Goal: Information Seeking & Learning: Find specific page/section

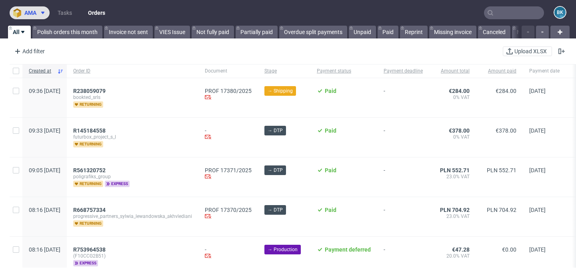
click at [39, 12] on span at bounding box center [41, 13] width 10 height 6
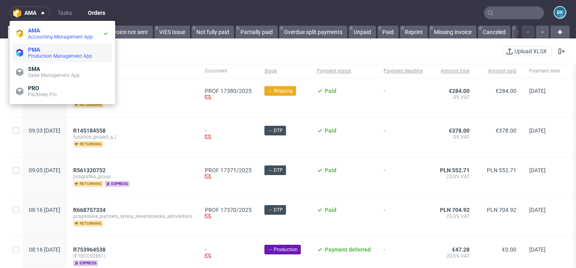
click at [38, 52] on span "PMA" at bounding box center [34, 49] width 12 height 6
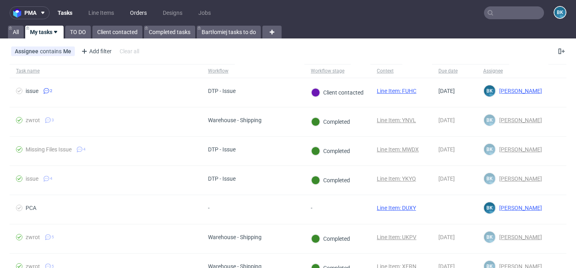
click at [142, 12] on link "Orders" at bounding box center [138, 12] width 26 height 13
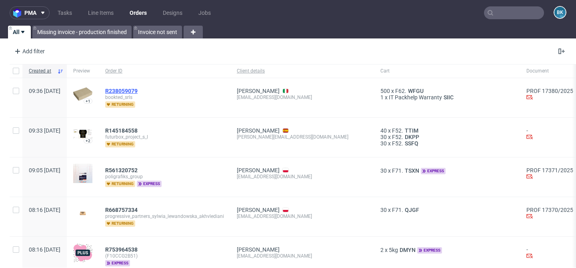
click at [138, 92] on span "R238059079" at bounding box center [121, 91] width 32 height 6
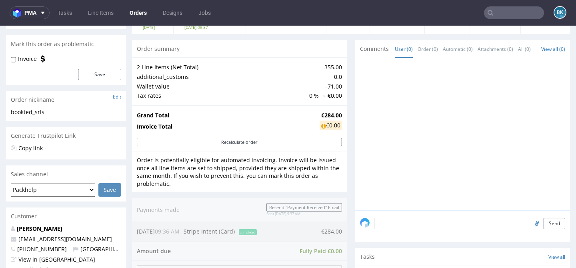
scroll to position [66, 0]
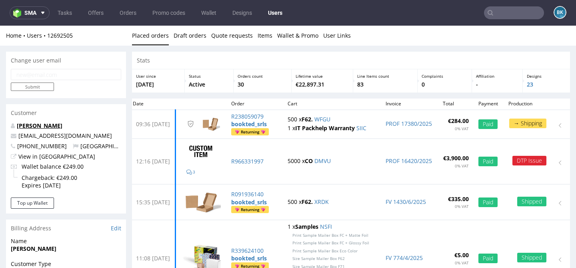
click at [32, 126] on link "Matteo Costantini" at bounding box center [40, 126] width 46 height 8
click at [36, 8] on button "sma" at bounding box center [30, 12] width 40 height 13
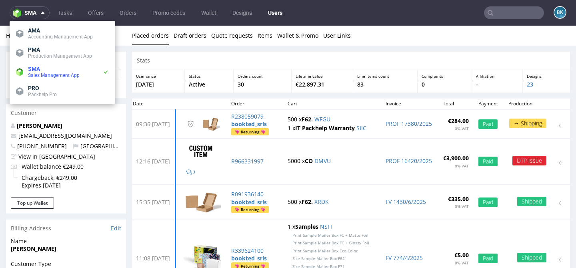
click at [167, 22] on nav "sma Tasks Offers Orders Promo codes Wallet Designs Users BK" at bounding box center [288, 13] width 576 height 26
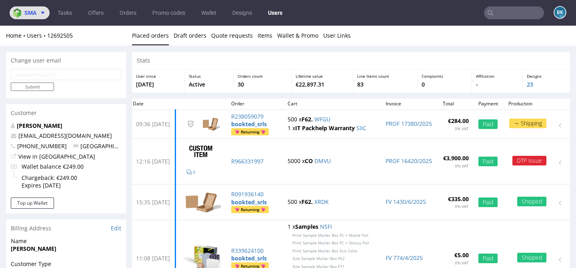
click at [36, 12] on span "sma" at bounding box center [30, 13] width 12 height 6
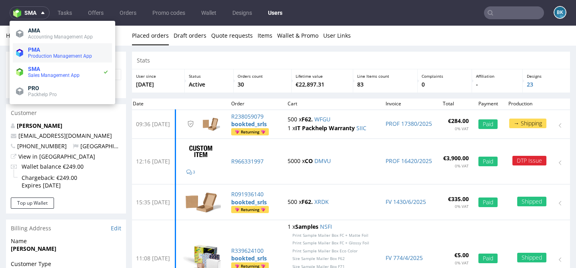
click at [39, 54] on span "Production Management App" at bounding box center [60, 56] width 64 height 6
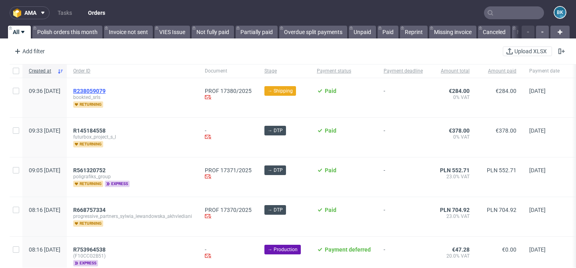
click at [106, 92] on span "R238059079" at bounding box center [89, 91] width 32 height 6
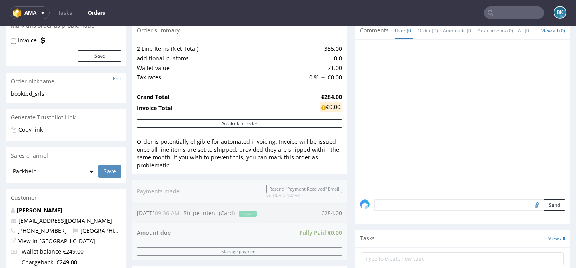
scroll to position [84, 0]
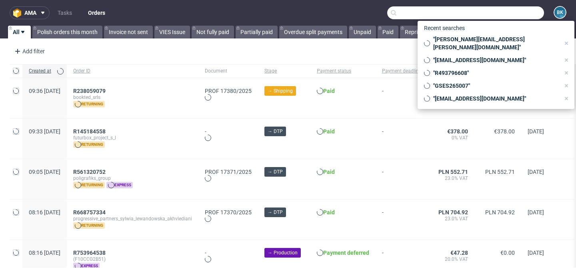
click at [502, 19] on input "text" at bounding box center [465, 12] width 157 height 13
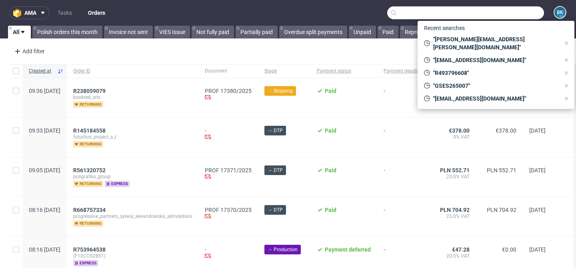
paste input "contact@guerreromate.com"
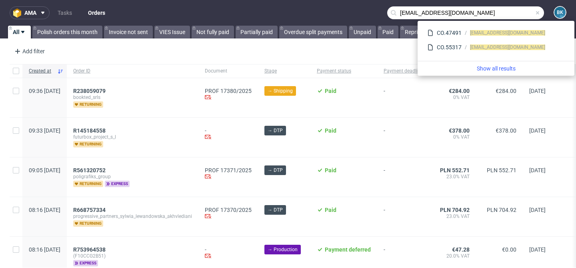
type input "contact@guerreromate.com"
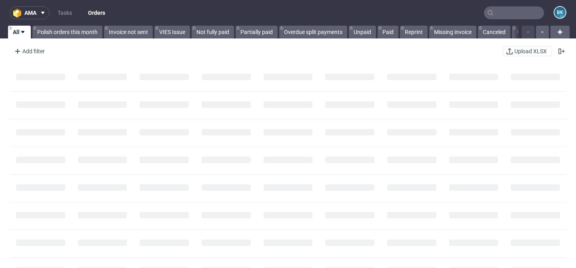
click at [509, 10] on input "text" at bounding box center [514, 12] width 60 height 13
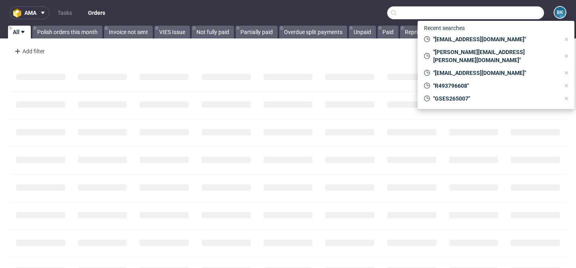
paste input "R493796608"
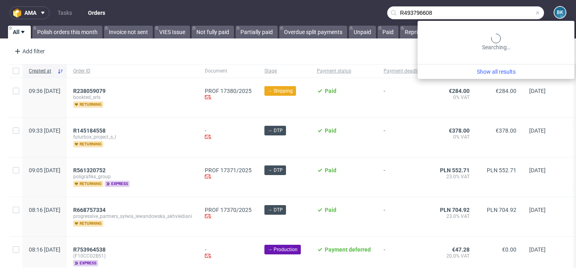
type input "R493796608"
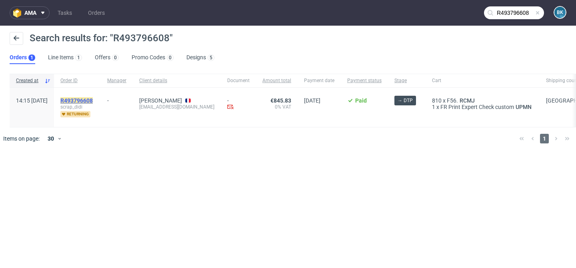
click at [93, 100] on mark "R493796608" at bounding box center [76, 100] width 32 height 6
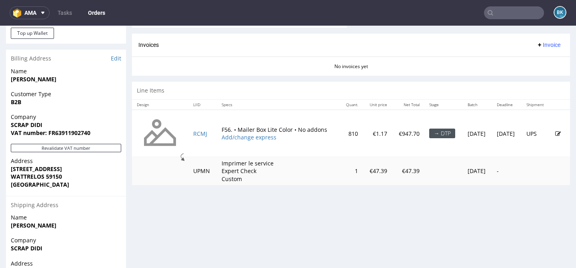
scroll to position [339, 0]
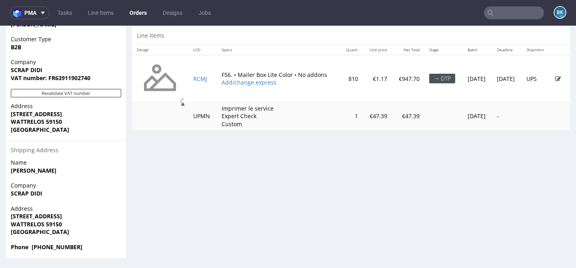
scroll to position [2, 0]
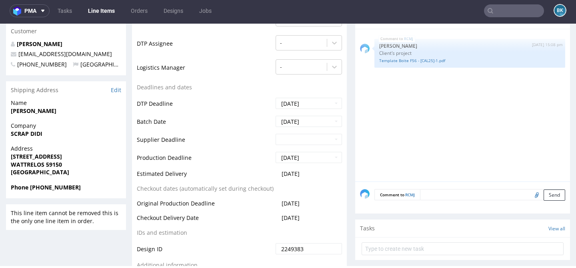
scroll to position [307, 0]
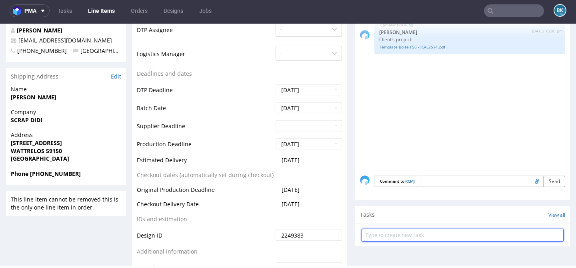
click at [421, 231] on input "text" at bounding box center [463, 235] width 202 height 13
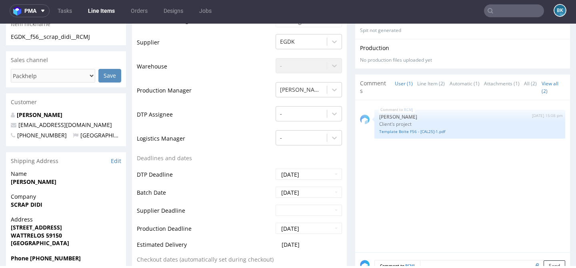
scroll to position [226, 0]
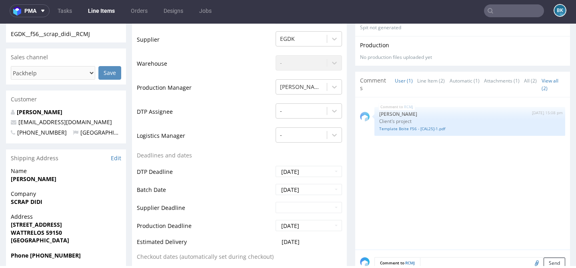
click at [503, 8] on input "text" at bounding box center [514, 10] width 60 height 13
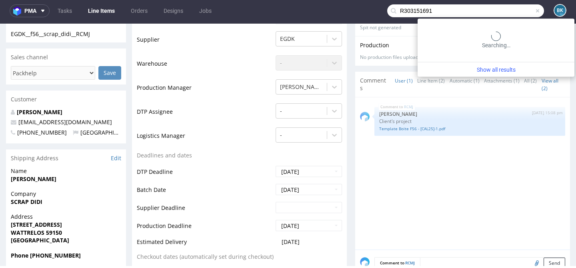
type input "R303151691"
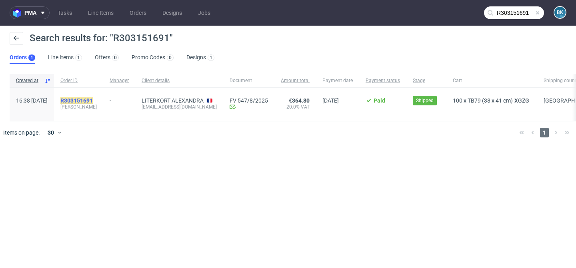
click at [93, 99] on mark "R303151691" at bounding box center [76, 100] width 32 height 6
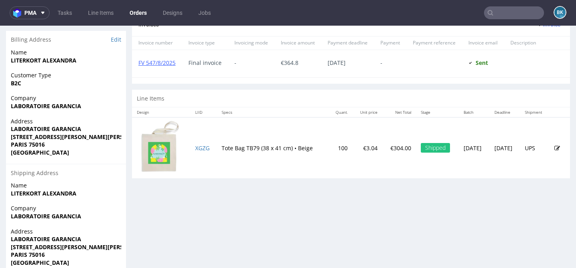
scroll to position [387, 0]
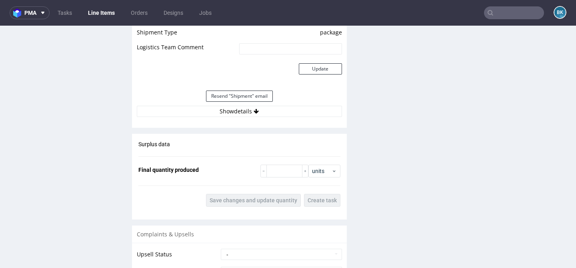
scroll to position [892, 0]
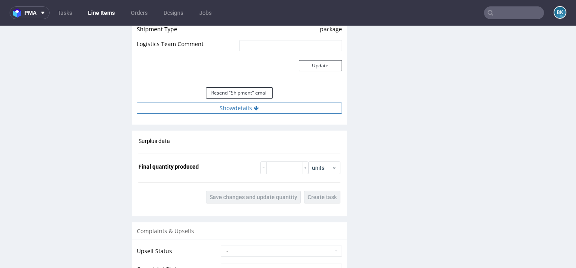
click at [233, 108] on button "Show details" at bounding box center [239, 107] width 205 height 11
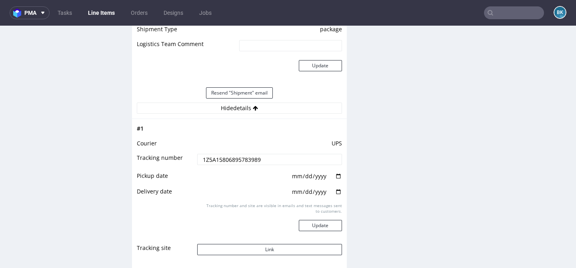
scroll to position [974, 0]
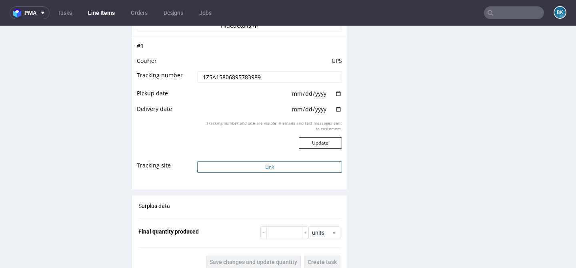
click at [270, 169] on button "Link" at bounding box center [269, 166] width 144 height 11
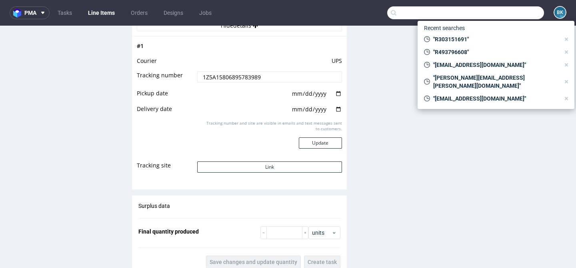
click at [502, 12] on input "text" at bounding box center [465, 12] width 157 height 13
paste input "msotomski@becpak.pl"
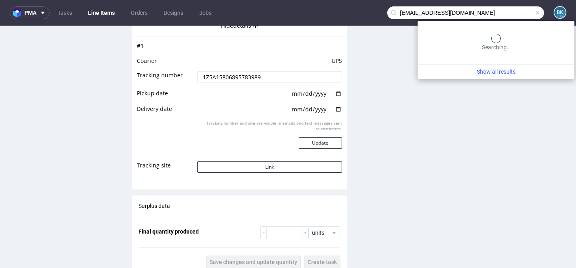
type input "msotomski@becpak.pl"
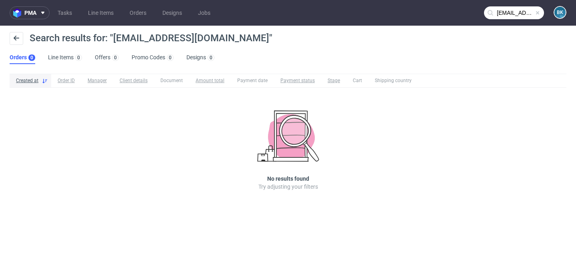
click at [538, 14] on span at bounding box center [538, 13] width 6 height 6
click at [519, 13] on input "text" at bounding box center [514, 12] width 60 height 13
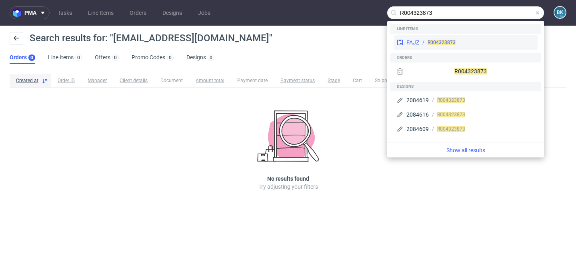
type input "R004323873"
click at [464, 39] on div "R004323873" at bounding box center [476, 42] width 115 height 7
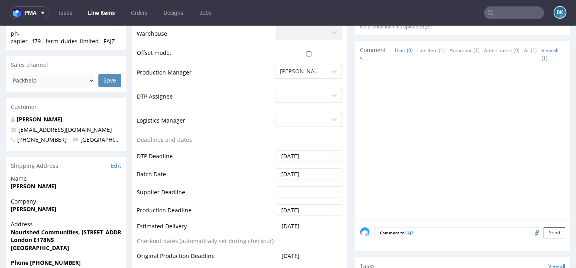
scroll to position [209, 0]
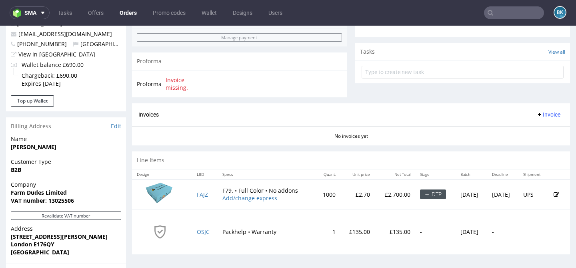
scroll to position [392, 0]
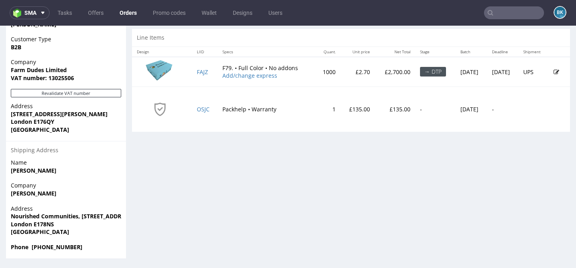
click at [554, 71] on icon at bounding box center [557, 72] width 6 height 6
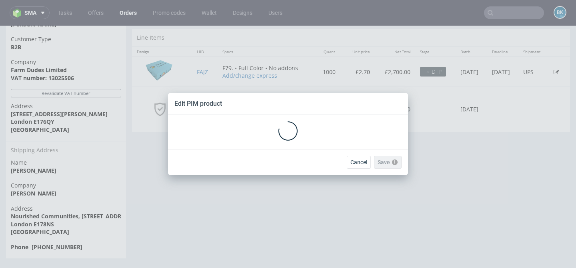
scroll to position [0, 0]
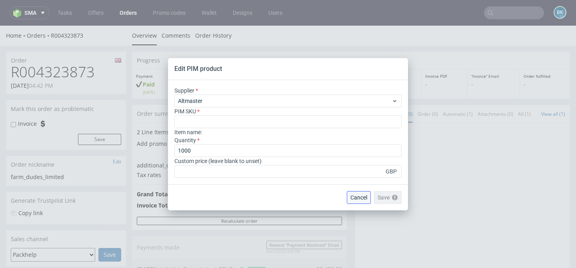
click at [361, 198] on span "Cancel" at bounding box center [359, 198] width 17 height 6
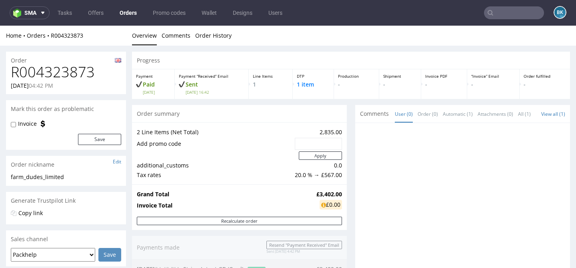
scroll to position [392, 0]
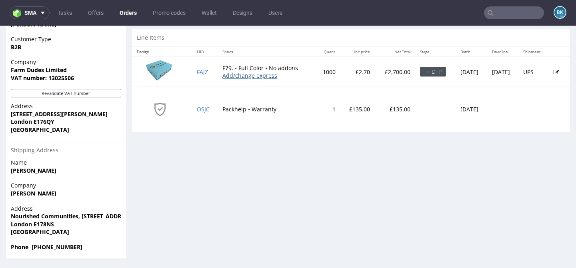
click at [250, 75] on link "Add/change express" at bounding box center [250, 76] width 55 height 8
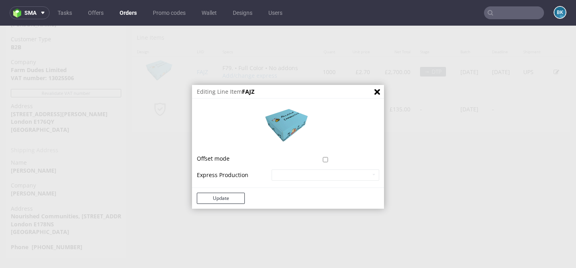
scroll to position [2, 0]
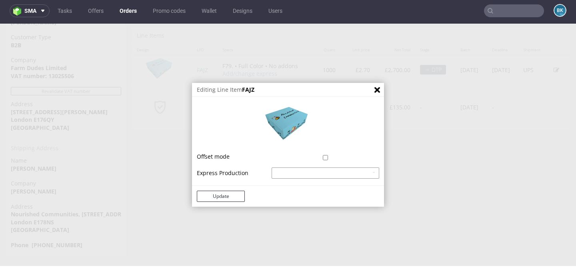
click at [301, 171] on select "Mailer Box Full Color - express - 20% Mailer Box Full Color - superexpress - 40%" at bounding box center [326, 172] width 108 height 11
click at [375, 92] on icon "Close" at bounding box center [378, 90] width 6 height 6
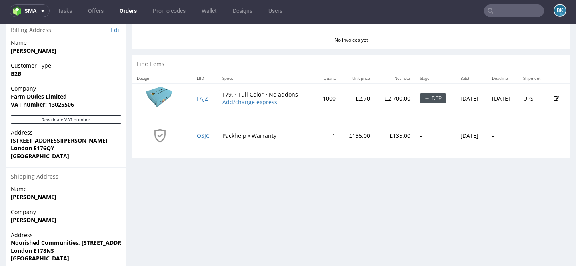
scroll to position [351, 0]
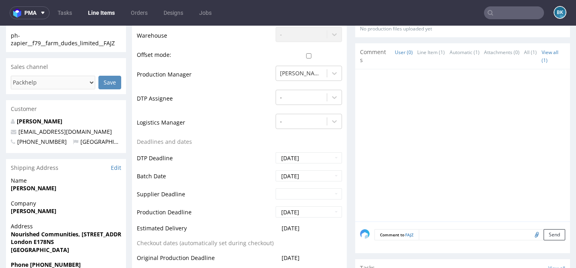
scroll to position [205, 0]
drag, startPoint x: 110, startPoint y: 132, endPoint x: 16, endPoint y: 128, distance: 94.9
click at [16, 128] on p "rollo@nourishedcommunities.com" at bounding box center [66, 132] width 110 height 8
copy span "rollo@nourishedcommunities.com"
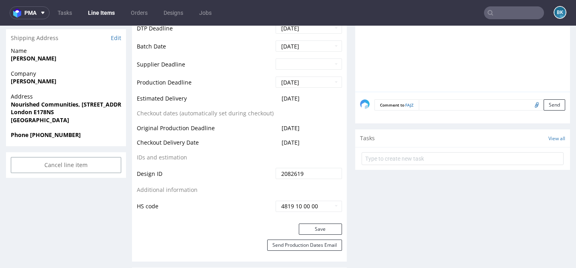
scroll to position [335, 0]
click at [503, 12] on input "text" at bounding box center [514, 12] width 60 height 13
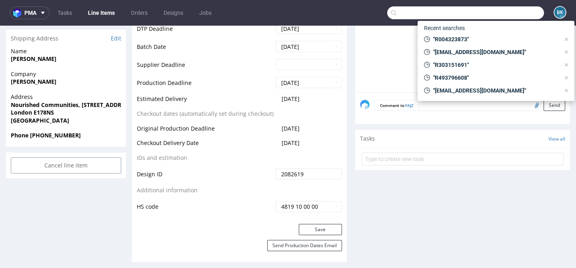
paste input "R004323873"
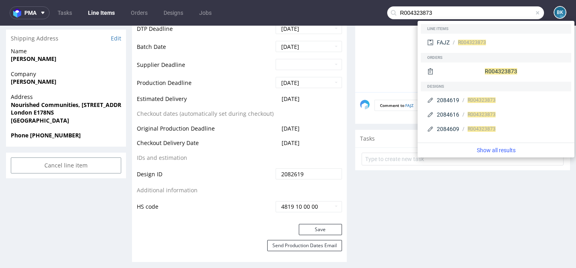
type input "R004323873"
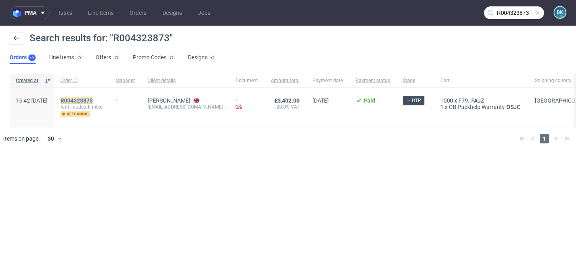
click at [93, 98] on mark "R004323873" at bounding box center [76, 100] width 32 height 6
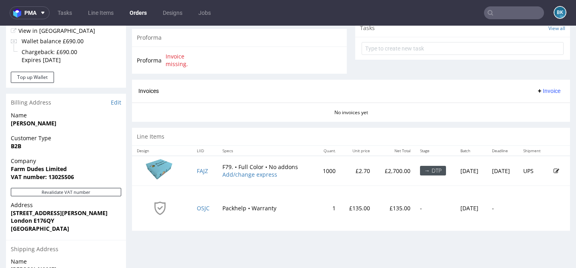
scroll to position [324, 0]
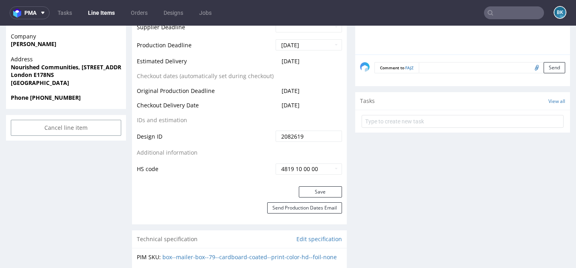
scroll to position [373, 0]
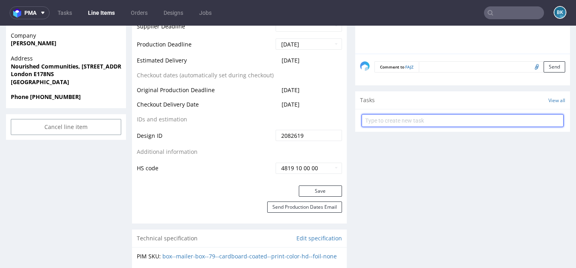
click at [412, 122] on input "text" at bounding box center [463, 120] width 202 height 13
type input "Partial refund"
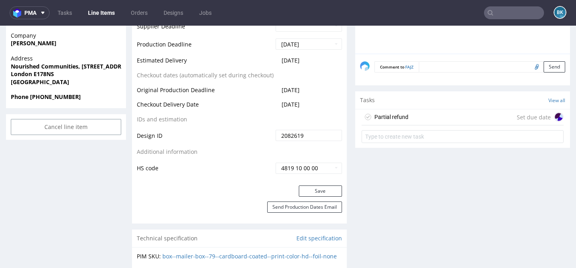
click at [441, 116] on div "Partial refund Set due date" at bounding box center [463, 117] width 202 height 16
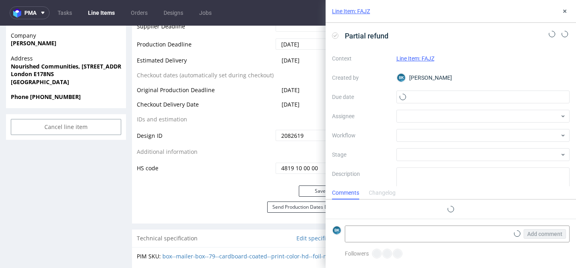
scroll to position [6, 0]
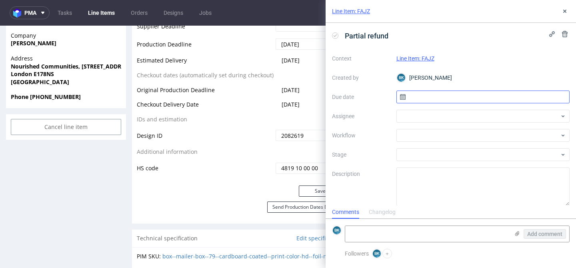
click at [429, 96] on input "text" at bounding box center [484, 96] width 174 height 13
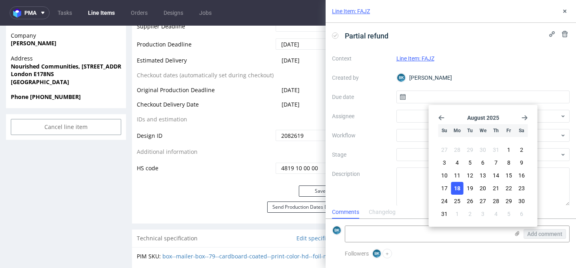
click at [456, 184] on span "18" at bounding box center [457, 188] width 6 height 8
type input "[DATE]"
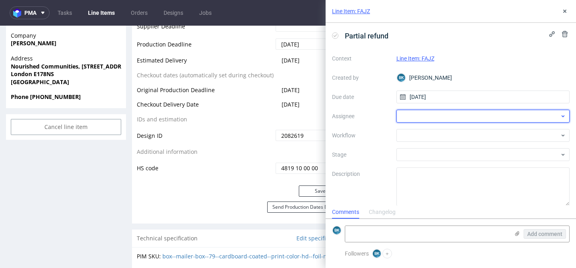
click at [411, 116] on div at bounding box center [484, 116] width 174 height 13
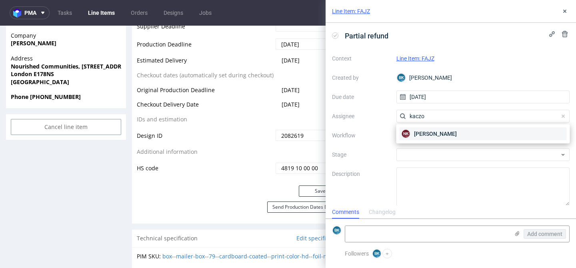
type input "kaczo"
click at [420, 133] on span "Natalia Kaczorowska" at bounding box center [435, 134] width 43 height 8
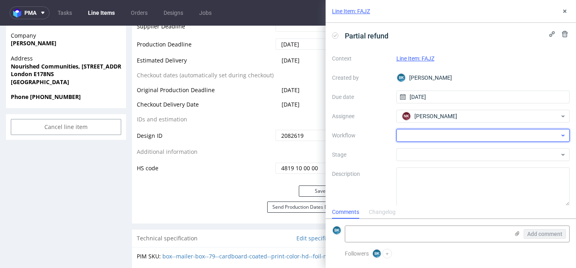
click at [411, 134] on div at bounding box center [484, 135] width 174 height 13
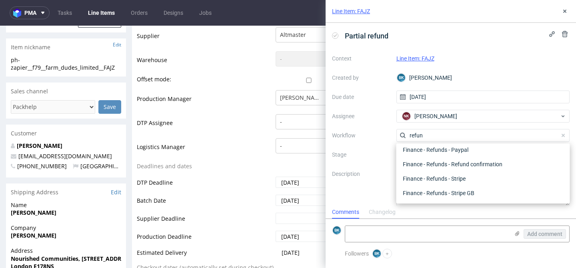
scroll to position [0, 0]
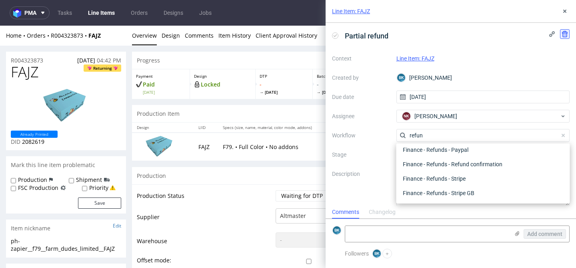
type input "refun"
click at [568, 36] on icon at bounding box center [565, 34] width 6 height 6
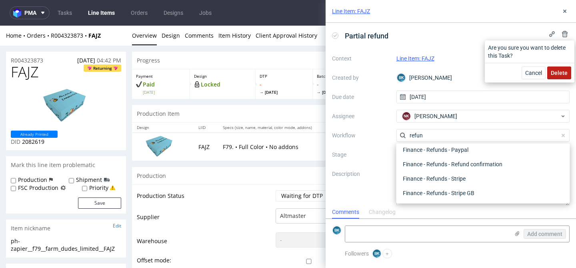
click at [557, 70] on span "Delete" at bounding box center [559, 73] width 17 height 6
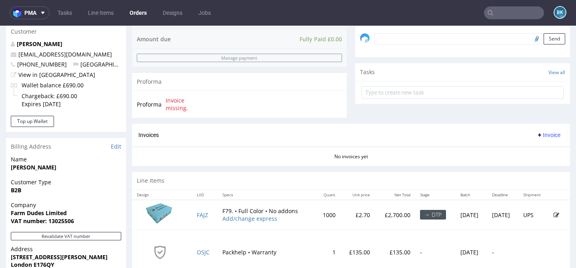
scroll to position [225, 0]
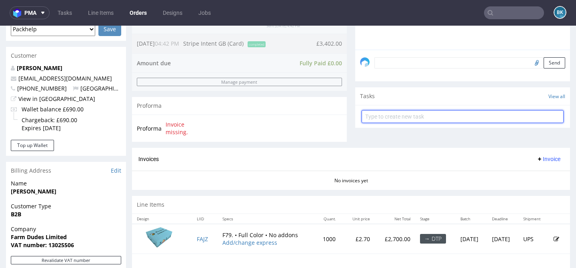
click at [440, 123] on input "text" at bounding box center [463, 116] width 202 height 13
type input "Partial refund"
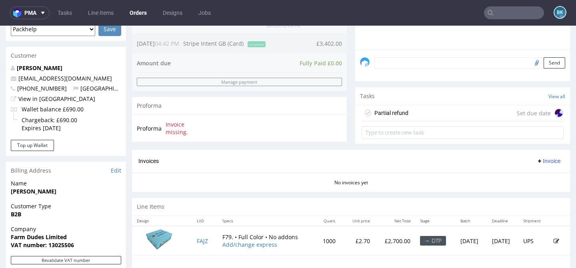
click at [402, 118] on div "Partial refund" at bounding box center [392, 113] width 34 height 10
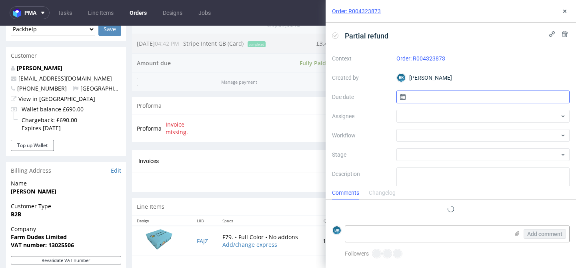
scroll to position [6, 0]
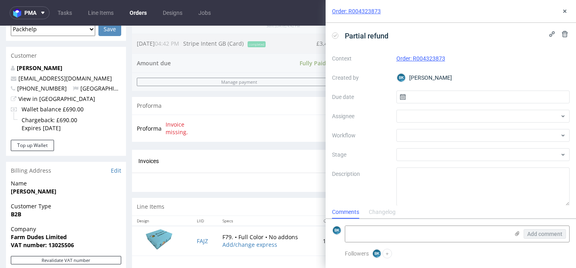
click at [566, 40] on div "Partial refund" at bounding box center [451, 35] width 238 height 13
click at [566, 13] on icon at bounding box center [565, 11] width 6 height 6
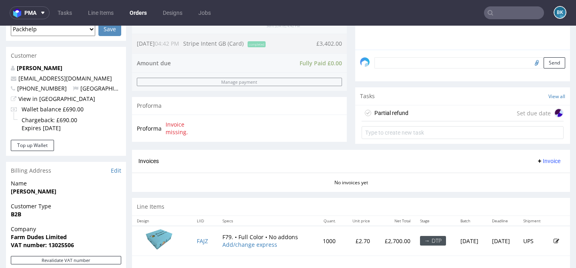
click at [412, 118] on div "Partial refund Set due date" at bounding box center [463, 113] width 202 height 16
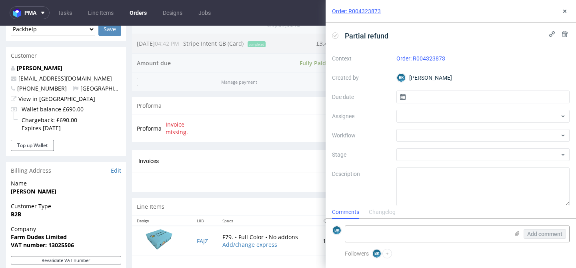
scroll to position [6, 0]
click at [423, 96] on input "text" at bounding box center [484, 96] width 174 height 13
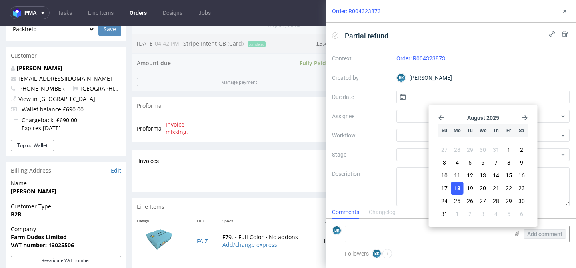
click at [457, 187] on span "18" at bounding box center [457, 188] width 6 height 8
type input "[DATE]"
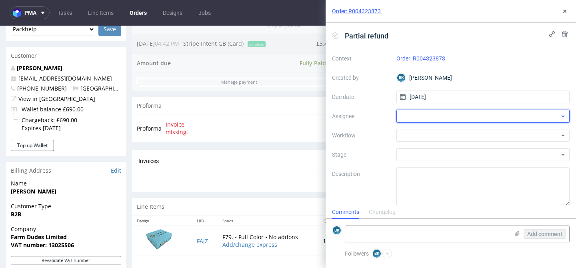
click at [424, 118] on div at bounding box center [484, 116] width 174 height 13
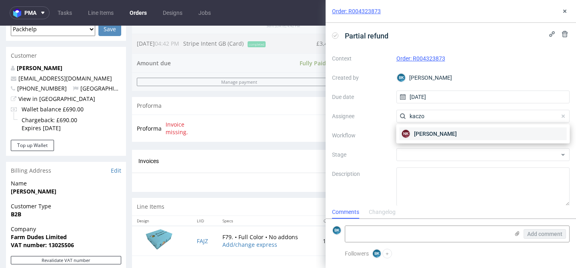
type input "kaczo"
click at [428, 135] on span "Natalia Kaczorowska" at bounding box center [435, 134] width 43 height 8
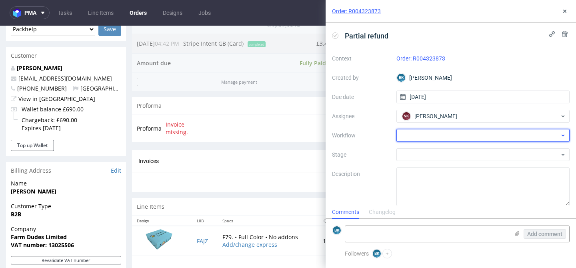
click at [418, 139] on div at bounding box center [484, 135] width 174 height 13
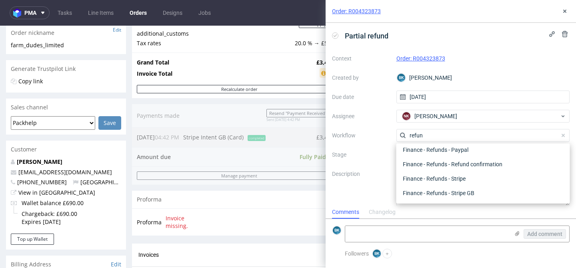
scroll to position [132, 0]
type input "refun"
click at [482, 189] on div "Finance - Refunds - Stripe GB" at bounding box center [483, 193] width 167 height 14
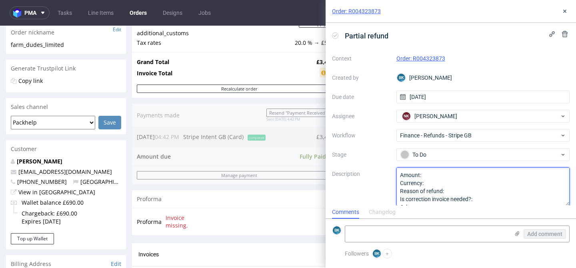
click at [440, 173] on textarea "Amount: Currency: Reason of refund: Is correction invoice needed?: Other:" at bounding box center [484, 186] width 174 height 38
click at [450, 184] on textarea "Amount: Currency: Reason of refund: Is correction invoice needed?: Other:" at bounding box center [484, 186] width 174 height 38
paste textarea "£"
click at [456, 193] on textarea "Amount: 10% of the amount paid Currency: Reason of refund: Is correction invoic…" at bounding box center [484, 186] width 174 height 38
click at [464, 199] on textarea "Amount: 10% of the amount paid Currency: Reason of refund: Is correction invoic…" at bounding box center [484, 186] width 174 height 38
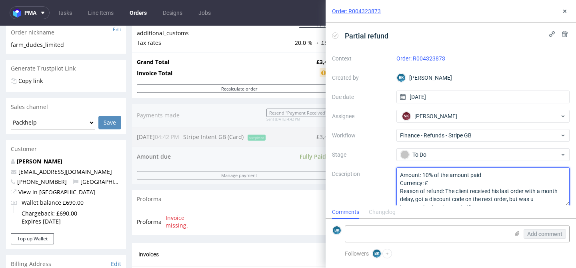
click at [539, 197] on textarea "Amount: 10% of the amount paid Currency: Reason of refund: Is correction invoic…" at bounding box center [484, 186] width 174 height 38
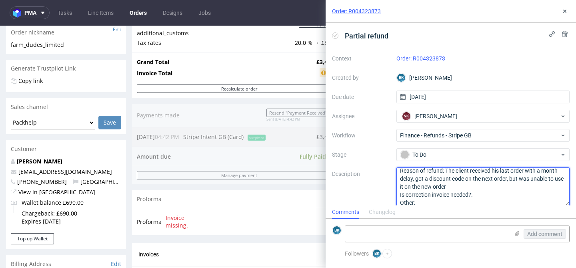
scroll to position [25, 0]
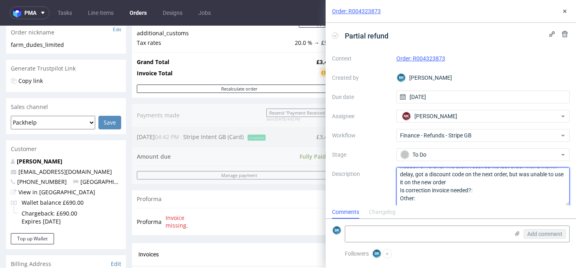
click at [490, 192] on textarea "Amount: 10% of the amount paid Currency: Reason of refund: Is correction invoic…" at bounding box center [484, 186] width 174 height 38
type textarea "Amount: 10% of the amount paid Currency: £ Reason of refund: The client receive…"
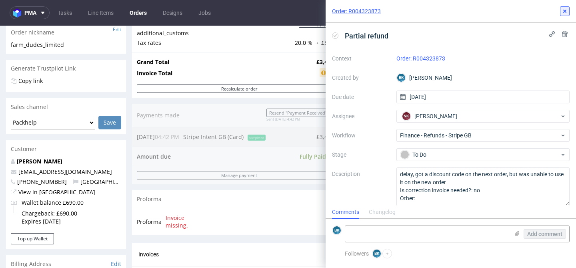
click at [567, 10] on icon at bounding box center [565, 11] width 6 height 6
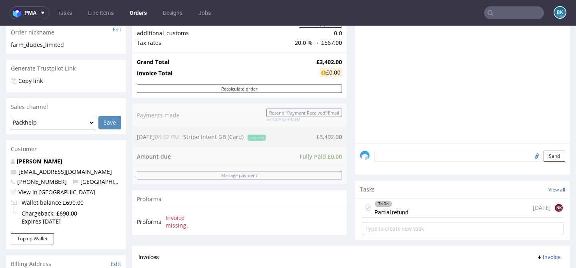
click at [519, 11] on input "text" at bounding box center [514, 12] width 60 height 13
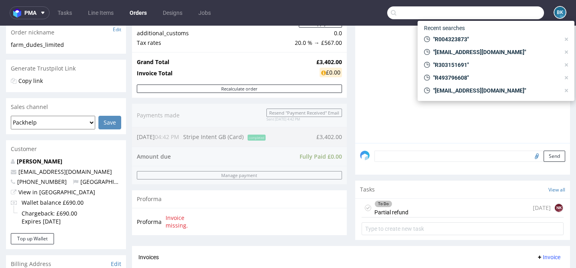
paste input "c.graaf@michaelhaupt.de"
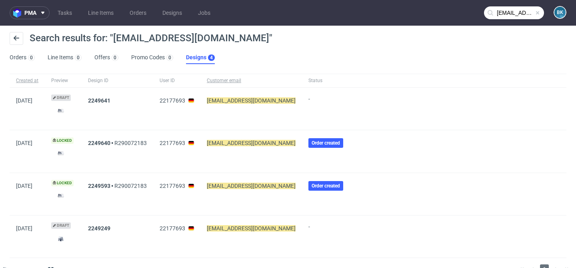
click at [510, 12] on input "c.graaf@michaelhaupt.de" at bounding box center [514, 12] width 60 height 13
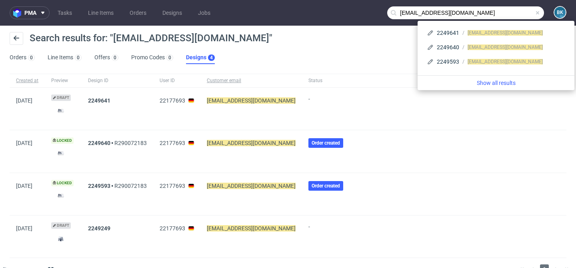
drag, startPoint x: 412, startPoint y: 13, endPoint x: 386, endPoint y: 13, distance: 26.0
click at [387, 13] on div "c.graaf@michaelhaupt.de" at bounding box center [465, 12] width 157 height 13
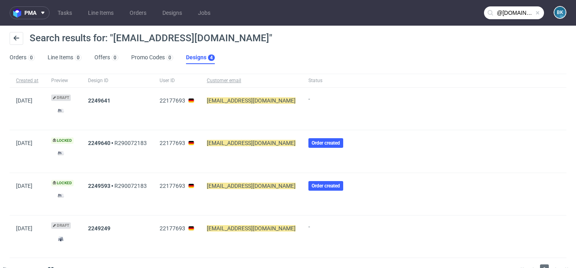
click at [496, 13] on input "@michaelhaupt.de" at bounding box center [514, 12] width 60 height 13
type input "michaelhaupt.de"
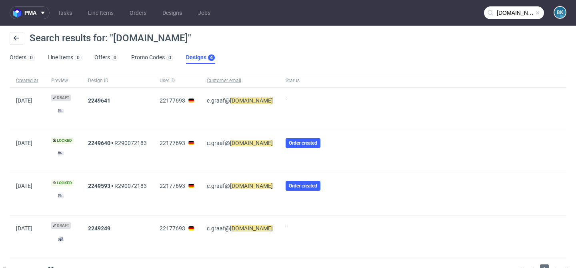
click at [535, 13] on span at bounding box center [538, 13] width 6 height 6
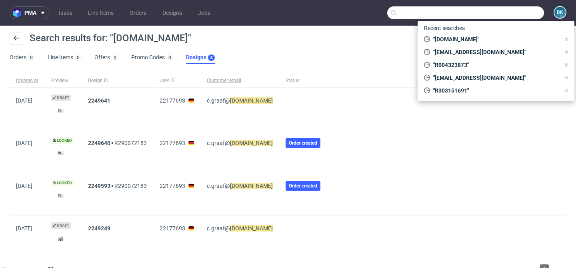
click at [509, 14] on input "text" at bounding box center [465, 12] width 157 height 13
paste input "michaelhaupt.de"
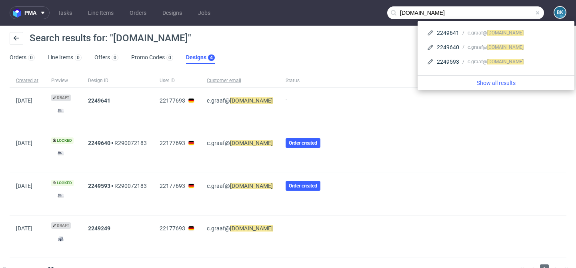
type input "michaelhaupt.de"
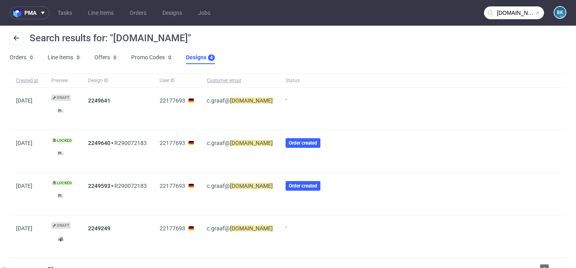
click at [535, 14] on span at bounding box center [538, 13] width 6 height 6
click at [138, 16] on link "Orders" at bounding box center [138, 12] width 26 height 13
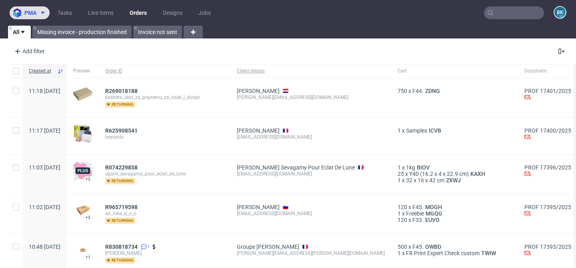
click at [40, 11] on icon at bounding box center [43, 13] width 6 height 6
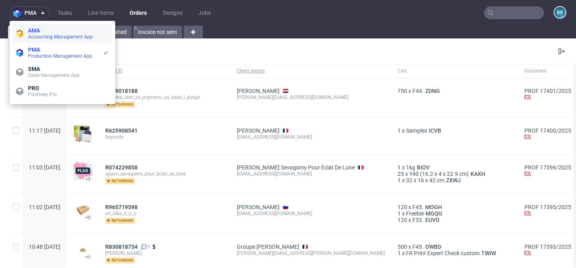
click at [47, 38] on span "Accounting Management App" at bounding box center [60, 37] width 65 height 6
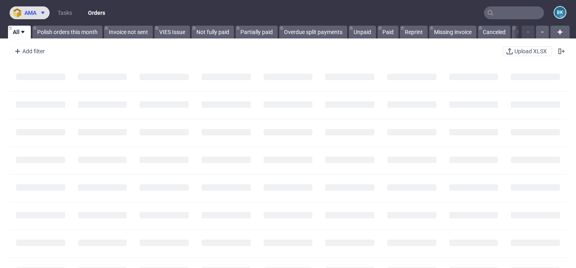
click at [40, 12] on icon at bounding box center [43, 13] width 6 height 6
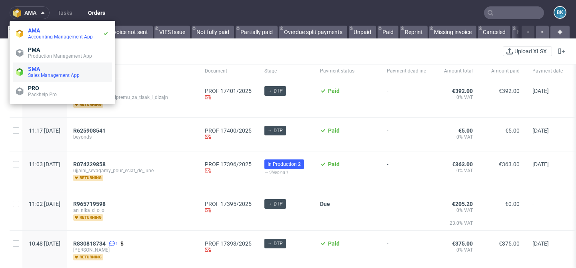
click at [42, 72] on span "Sales Management App" at bounding box center [54, 75] width 52 height 6
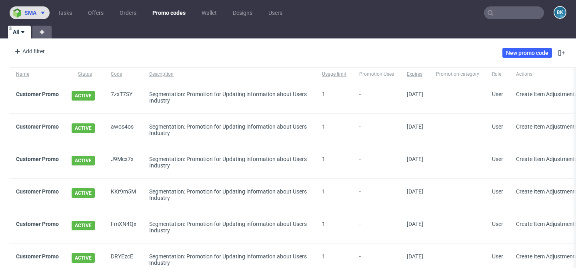
click at [36, 13] on span at bounding box center [41, 13] width 10 height 6
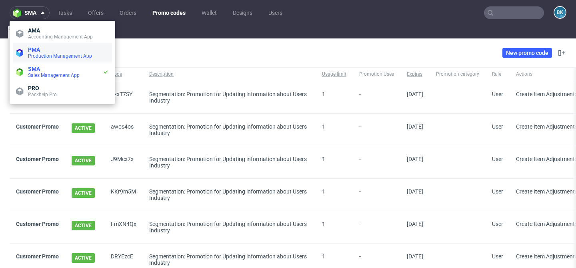
click at [42, 56] on span "Production Management App" at bounding box center [60, 56] width 64 height 6
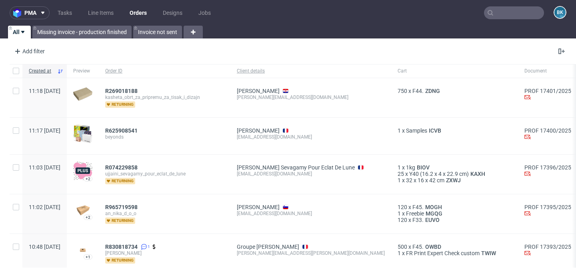
click at [509, 10] on input "text" at bounding box center [514, 12] width 60 height 13
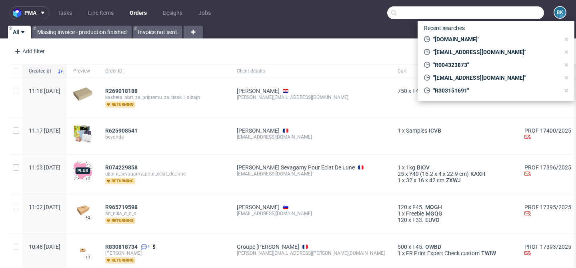
paste input "c.graaf@michaelhaupt.de)"
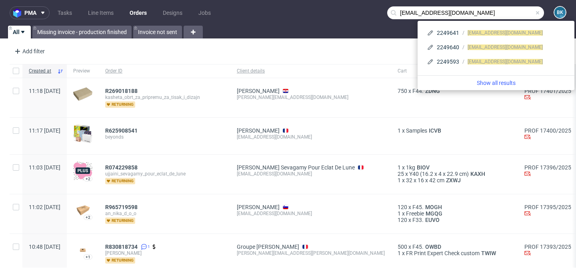
type input "c.graaf@michaelhaupt.de"
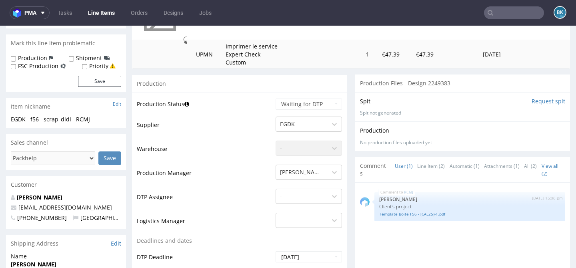
scroll to position [144, 0]
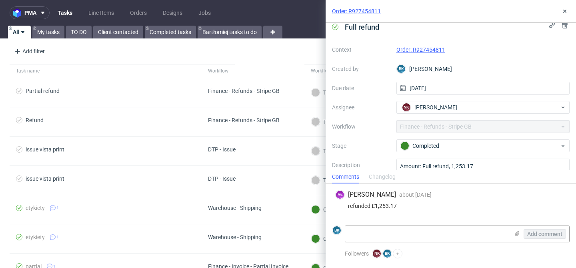
scroll to position [10, 0]
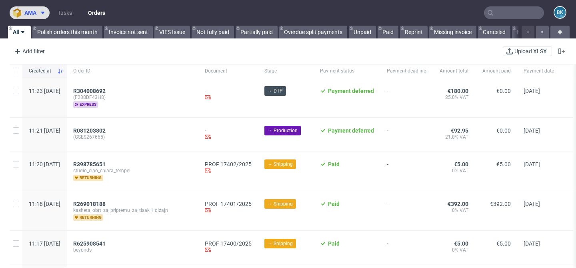
click at [28, 10] on span "ama" at bounding box center [30, 13] width 12 height 6
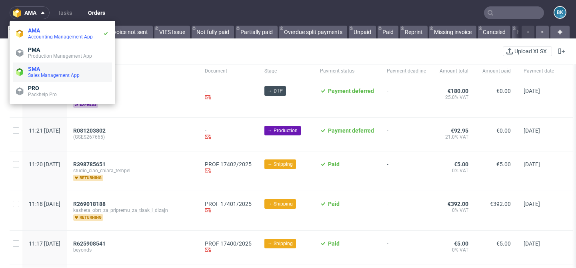
click at [39, 70] on span "SMA" at bounding box center [34, 69] width 12 height 6
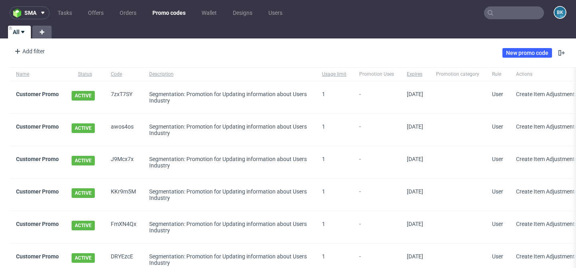
click at [513, 13] on input "text" at bounding box center [514, 12] width 60 height 13
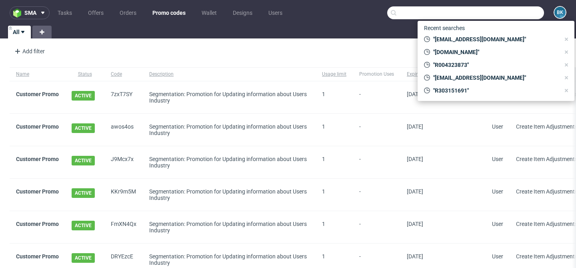
paste input "7ce32e66"
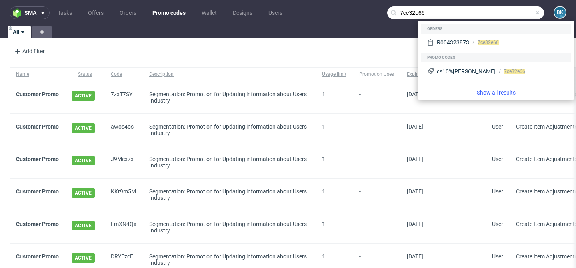
type input "7ce32e66"
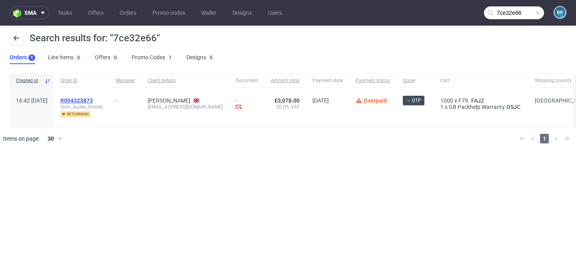
click at [93, 98] on span "R004323873" at bounding box center [76, 100] width 32 height 6
click at [169, 17] on link "Promo codes" at bounding box center [169, 12] width 42 height 13
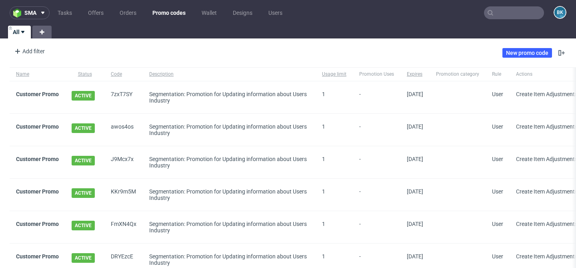
click at [500, 11] on input "text" at bounding box center [514, 12] width 60 height 13
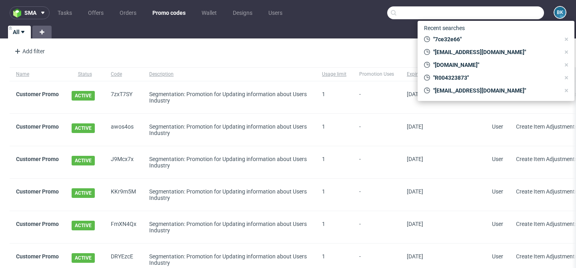
paste input "7ce32e66"
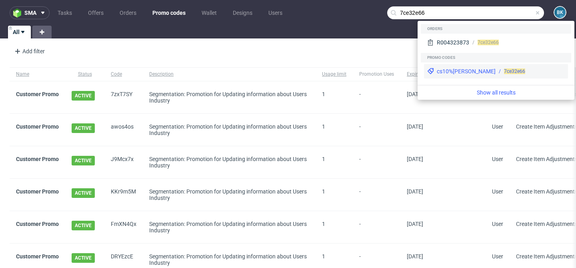
type input "7ce32e66"
click at [452, 72] on div "cs10%laura" at bounding box center [466, 71] width 59 height 8
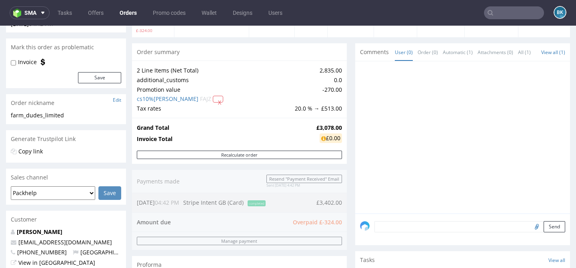
scroll to position [63, 0]
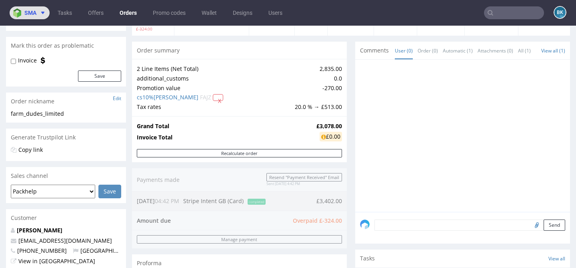
click at [33, 15] on span "sma" at bounding box center [30, 13] width 12 height 6
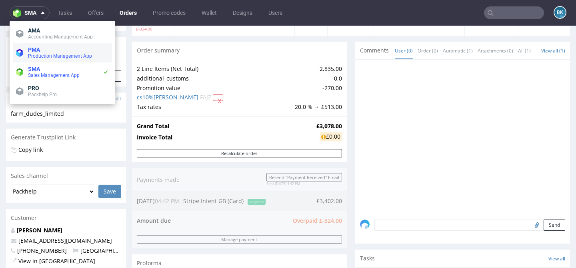
click at [55, 51] on span "PMA" at bounding box center [68, 49] width 81 height 6
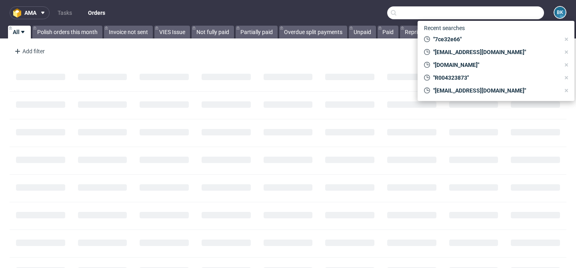
click at [503, 11] on input "text" at bounding box center [465, 12] width 157 height 13
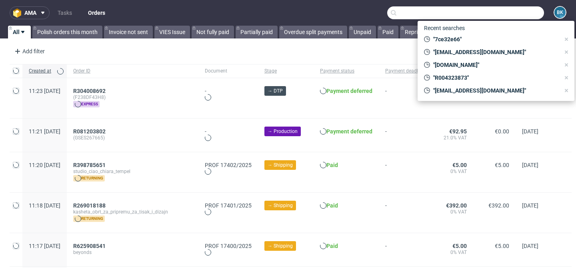
paste input "[EMAIL_ADDRESS][DOMAIN_NAME]"
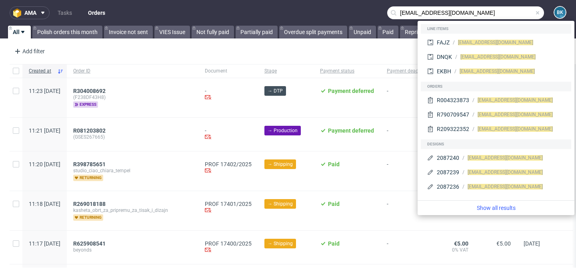
type input "[EMAIL_ADDRESS][DOMAIN_NAME]"
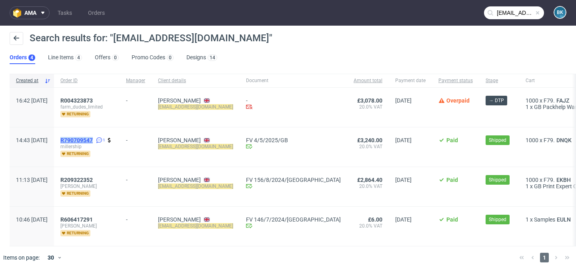
drag, startPoint x: 82, startPoint y: 139, endPoint x: 116, endPoint y: 140, distance: 34.8
click at [116, 140] on div "R790709547 1 millership returning" at bounding box center [87, 146] width 66 height 39
copy span "R790709547"
click at [93, 99] on span "R004323873" at bounding box center [76, 100] width 32 height 6
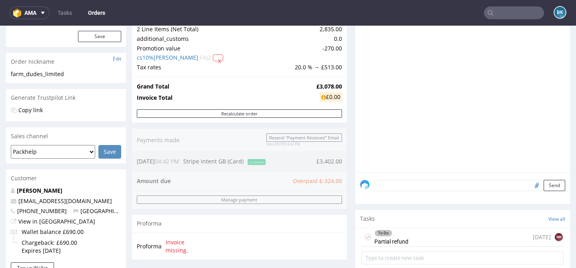
scroll to position [0, 0]
click at [417, 247] on div "To Do Partial refund [DATE] NK" at bounding box center [463, 237] width 202 height 19
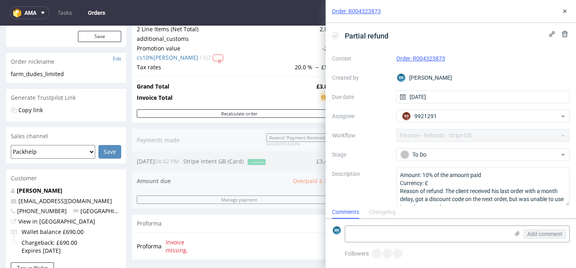
scroll to position [6, 0]
click at [567, 10] on icon at bounding box center [565, 11] width 6 height 6
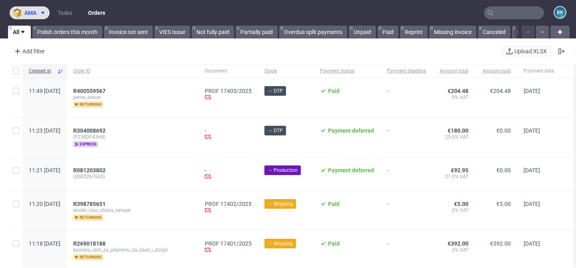
click at [44, 13] on icon at bounding box center [43, 13] width 6 height 6
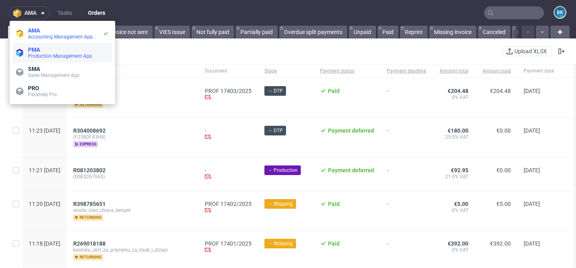
click at [42, 56] on span "Production Management App" at bounding box center [60, 56] width 64 height 6
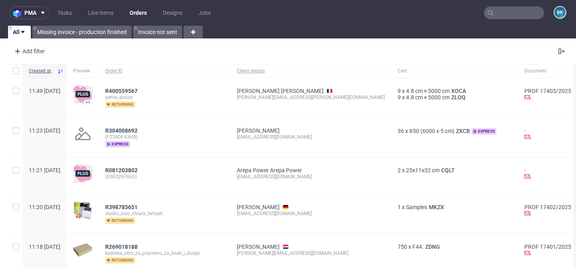
click at [513, 13] on input "text" at bounding box center [514, 12] width 60 height 13
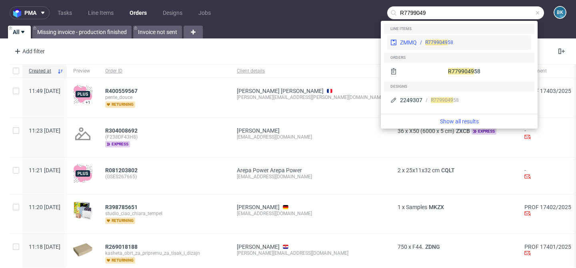
type input "R7799049"
click at [445, 42] on span "R7799049" at bounding box center [436, 43] width 22 height 6
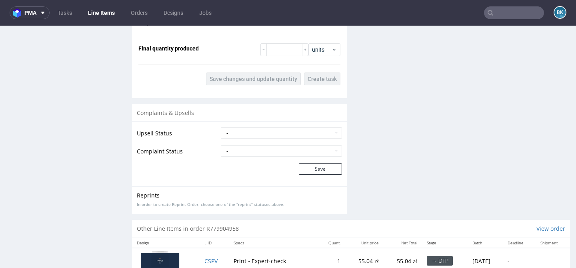
scroll to position [934, 0]
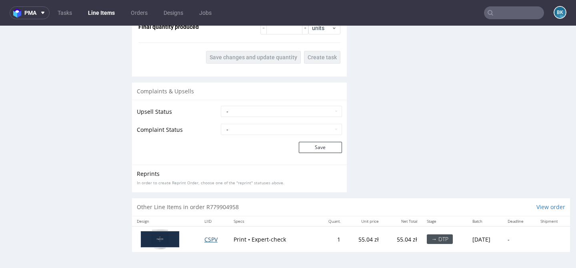
click at [205, 239] on span "CSPV" at bounding box center [211, 239] width 13 height 8
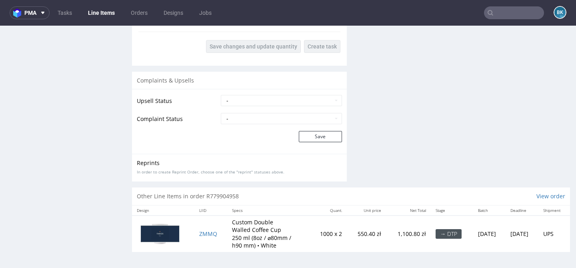
scroll to position [2, 0]
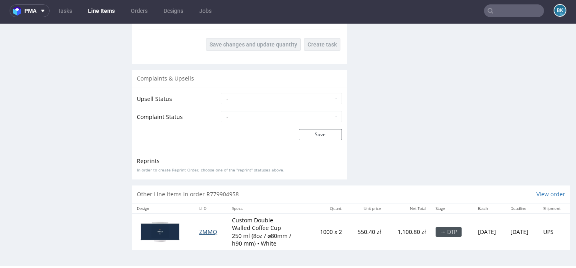
click at [200, 231] on span "ZMMQ" at bounding box center [208, 232] width 18 height 8
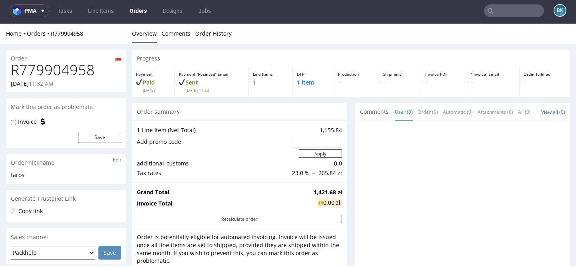
scroll to position [392, 0]
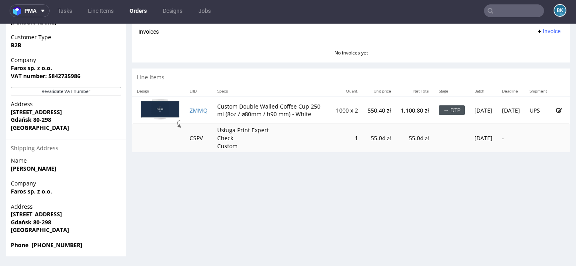
click at [557, 111] on icon at bounding box center [560, 111] width 6 height 6
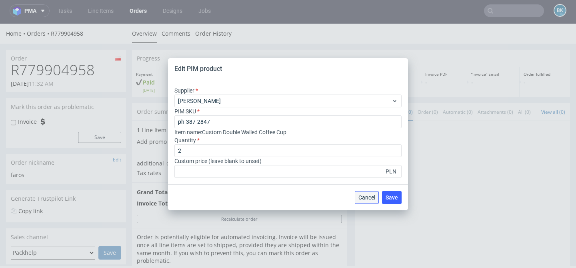
click at [365, 195] on span "Cancel" at bounding box center [367, 198] width 17 height 6
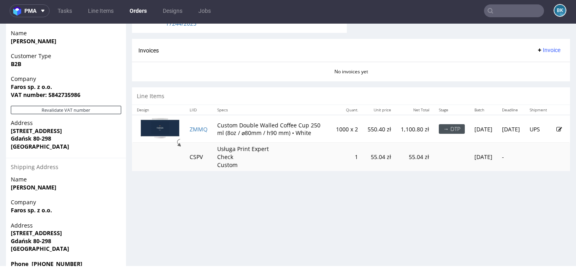
scroll to position [392, 0]
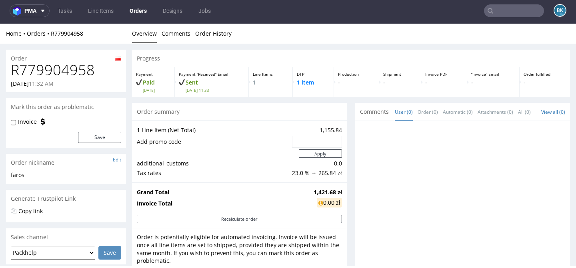
scroll to position [392, 0]
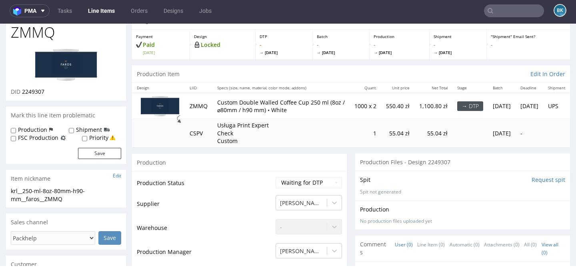
scroll to position [39, 0]
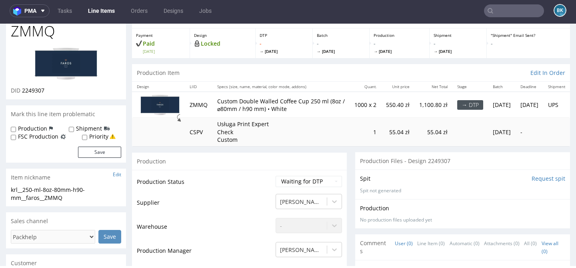
click at [514, 11] on input "text" at bounding box center [514, 10] width 60 height 13
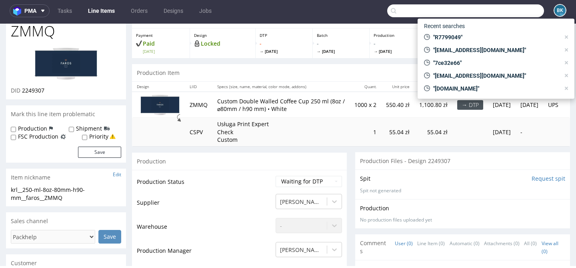
paste input "R560787817"
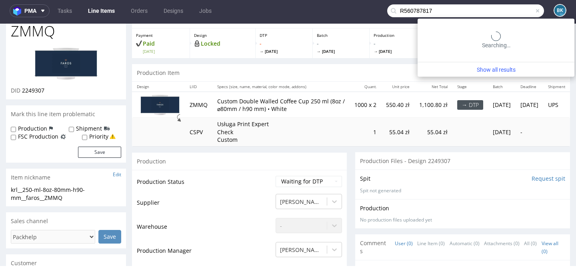
type input "R560787817"
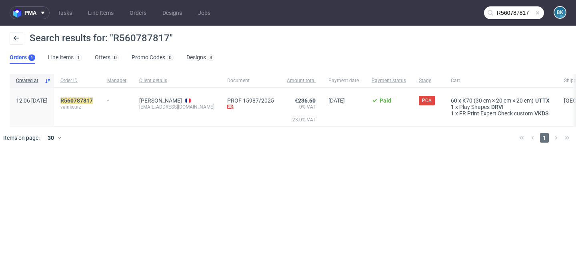
click at [94, 104] on span "vainkeurz" at bounding box center [77, 107] width 34 height 6
click at [93, 99] on mark "R560787817" at bounding box center [76, 100] width 32 height 6
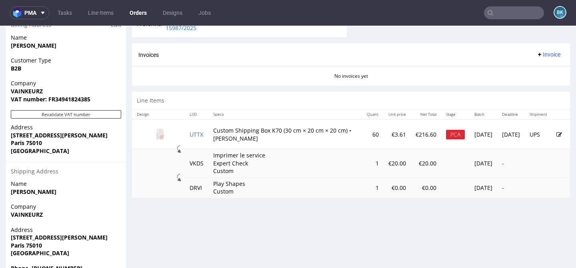
scroll to position [379, 0]
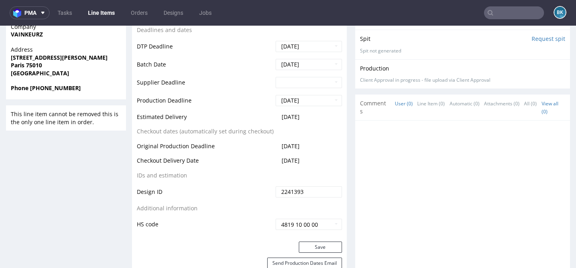
scroll to position [324, 0]
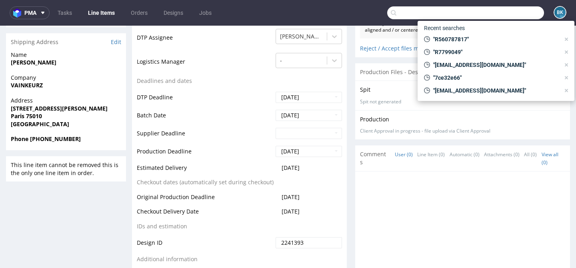
click at [506, 12] on input "text" at bounding box center [465, 12] width 157 height 13
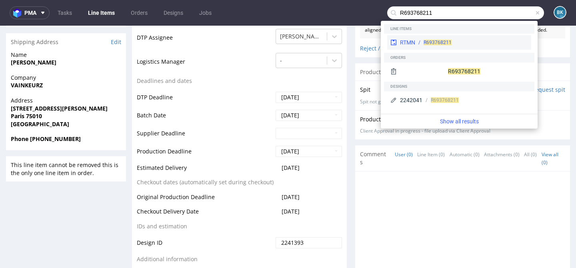
type input "R693768211"
click at [415, 38] on div "RTMN" at bounding box center [407, 42] width 15 height 8
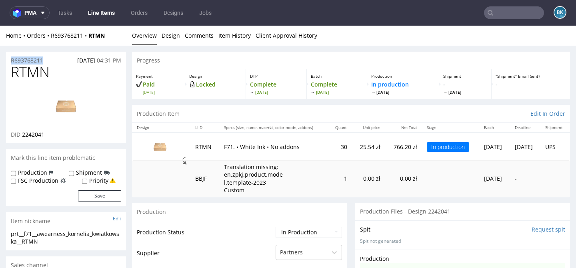
drag, startPoint x: 46, startPoint y: 60, endPoint x: 0, endPoint y: 59, distance: 45.6
copy p "R693768211"
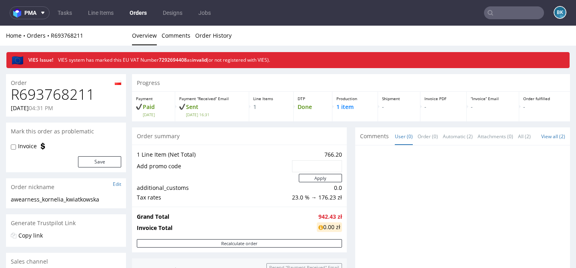
scroll to position [1, 0]
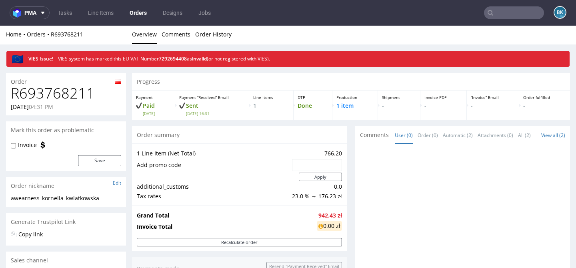
click at [58, 92] on h1 "R693768211" at bounding box center [66, 93] width 110 height 16
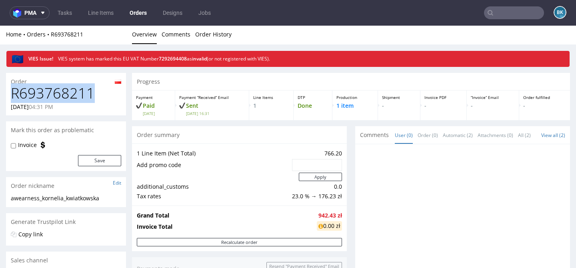
click at [58, 92] on h1 "R693768211" at bounding box center [66, 93] width 110 height 16
copy h1 "R693768211"
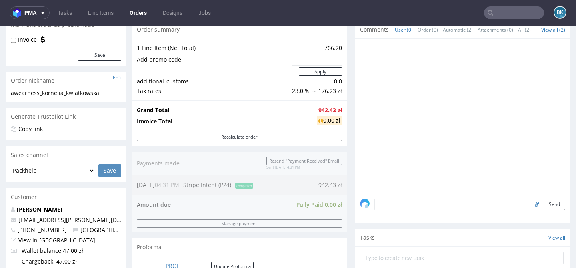
scroll to position [110, 0]
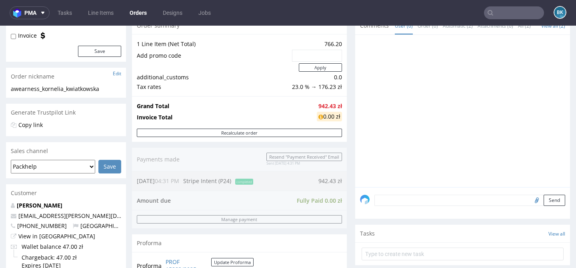
click at [91, 93] on div "awearness_kornelia_kwiatkowska awearness_kornelia_kwiatkowska Update" at bounding box center [66, 91] width 120 height 13
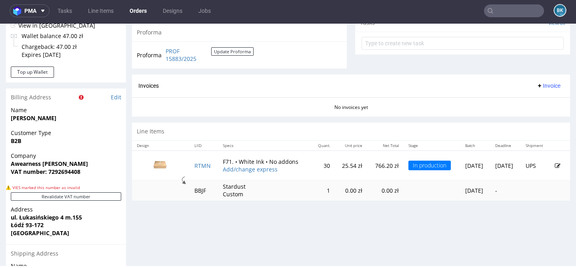
scroll to position [317, 0]
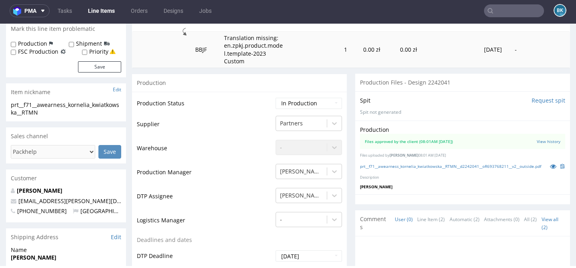
scroll to position [136, 0]
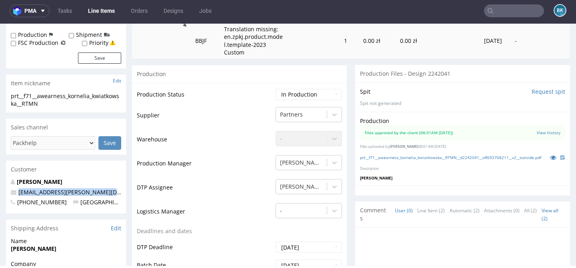
drag, startPoint x: 114, startPoint y: 193, endPoint x: 18, endPoint y: 194, distance: 96.5
click at [18, 194] on p "kornelia.m.kwiatkowska@gmail.com" at bounding box center [66, 192] width 110 height 8
copy link "kornelia.m.kwiatkowska@gmail.com"
click at [54, 185] on p "Kornelia Kwiatkowska" at bounding box center [66, 182] width 110 height 8
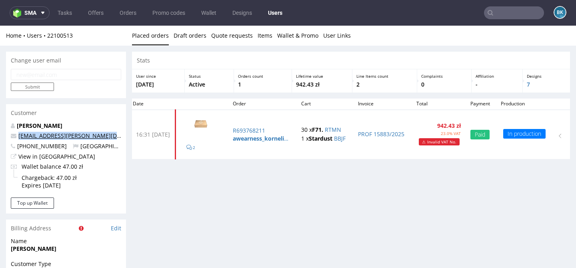
drag, startPoint x: 112, startPoint y: 136, endPoint x: 19, endPoint y: 138, distance: 93.7
click at [19, 138] on p "kornelia.m.kwiatkowska@gmail.com" at bounding box center [66, 136] width 110 height 8
copy link "kornelia.m.kwiatkowska@gmail.com"
click at [89, 75] on input "email" at bounding box center [66, 74] width 110 height 11
paste input "kornelia.m.kwiatkowska@gmail.com"
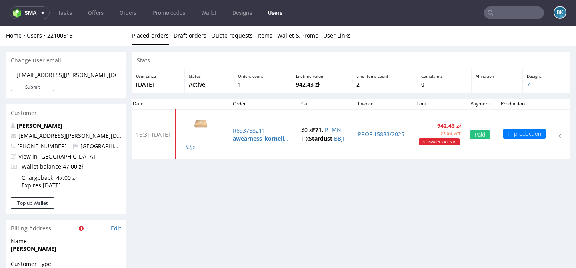
click at [17, 74] on input "kornelia.m.kwiatkowska@gmail.com" at bounding box center [66, 74] width 110 height 11
paste input "gdpr@"
type input "gdpr@kornelia.m.kwiatkowska@gmail.com"
click at [92, 55] on div "Change user email" at bounding box center [66, 61] width 120 height 18
click at [52, 74] on input "gdpr@kornelia.m.kwiatkowska@gmail.com" at bounding box center [66, 74] width 110 height 11
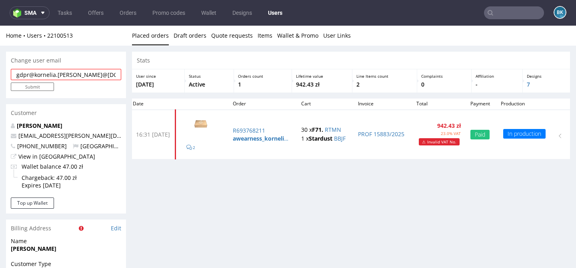
scroll to position [0, 10]
drag, startPoint x: 16, startPoint y: 76, endPoint x: 142, endPoint y: 76, distance: 125.3
click at [142, 76] on div "Change user email gdpr@kornelia.m.kwiatkowska@gmail.com Submit Customer Korneli…" at bounding box center [288, 268] width 576 height 444
click at [86, 74] on input "email" at bounding box center [66, 74] width 110 height 11
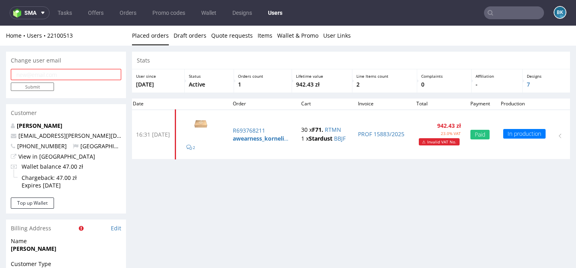
paste input "gdpr@kornelia.m.kwiatkowska@gmail.com"
type input "gdpr@kornelia.m.kwiatkowska@gmail.com"
drag, startPoint x: 16, startPoint y: 75, endPoint x: 144, endPoint y: 75, distance: 127.7
click at [144, 75] on div "Change user email gdpr@kornelia.m.kwiatkowska@gmail.com Submit Customer Korneli…" at bounding box center [288, 268] width 576 height 444
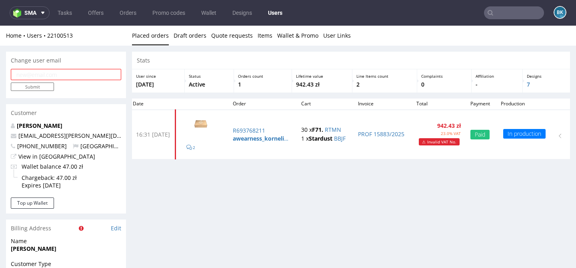
scroll to position [0, 0]
paste input "gdpr@"
drag, startPoint x: 115, startPoint y: 136, endPoint x: 11, endPoint y: 138, distance: 103.7
click at [11, 138] on p "kornelia.m.kwiatkowska@gmail.com" at bounding box center [66, 136] width 110 height 8
copy span "kornelia.m.kwiatkowska@gmail.com"
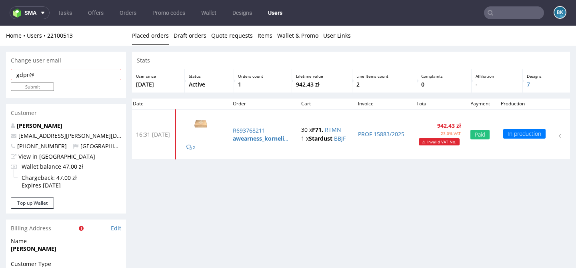
click at [72, 77] on input "gdpr@" at bounding box center [66, 74] width 110 height 11
paste input "kornelia.m.kwiatkowska@gmail.com"
click at [99, 76] on input "gdpr@kornelia.m.kwiatkowska@gmail.com" at bounding box center [66, 74] width 110 height 11
type input "gdpr@kornelia.m.kwiatkowska-at-gmail.com"
click at [38, 86] on input "Submit" at bounding box center [32, 86] width 43 height 8
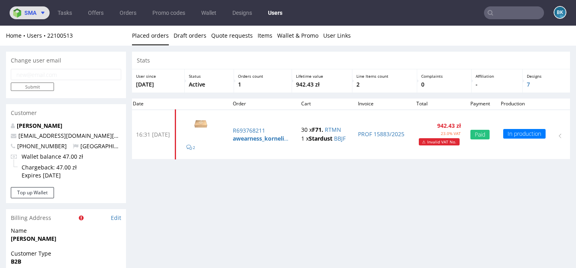
click at [27, 15] on span "sma" at bounding box center [30, 13] width 12 height 6
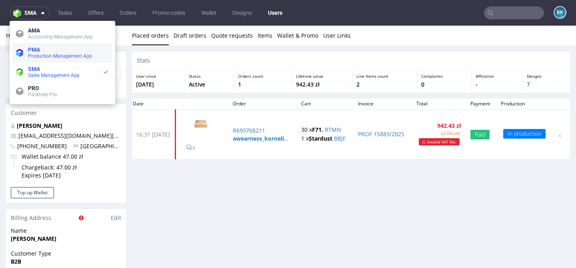
click at [44, 56] on span "Production Management App" at bounding box center [60, 56] width 64 height 6
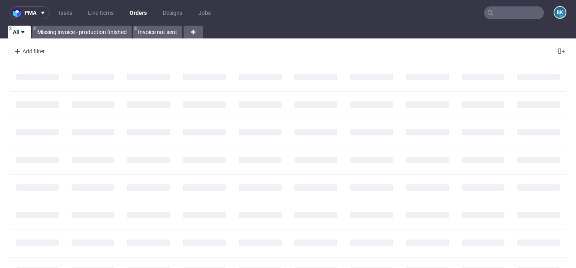
click at [513, 11] on input "text" at bounding box center [514, 12] width 60 height 13
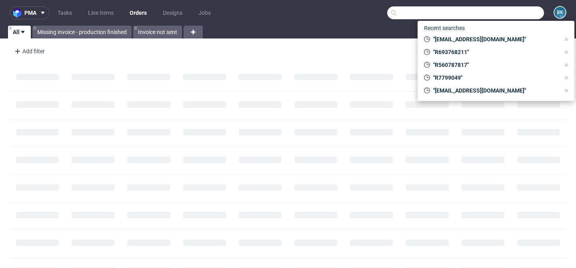
paste input "R340231607"
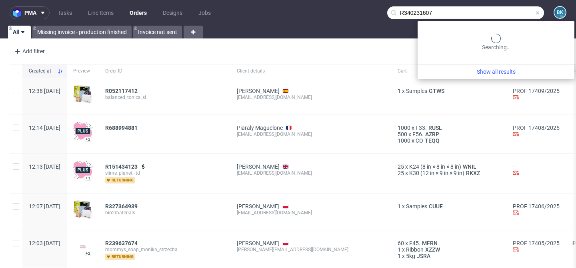
type input "R340231607"
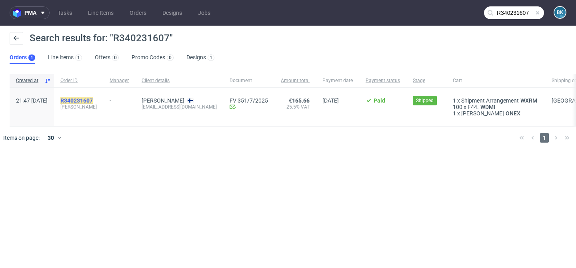
click at [93, 98] on mark "R340231607" at bounding box center [76, 100] width 32 height 6
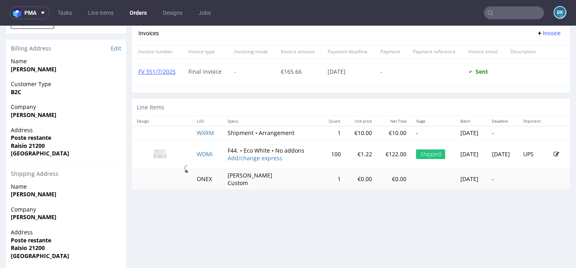
scroll to position [348, 0]
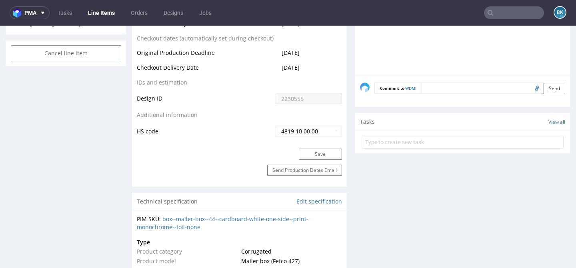
scroll to position [437, 0]
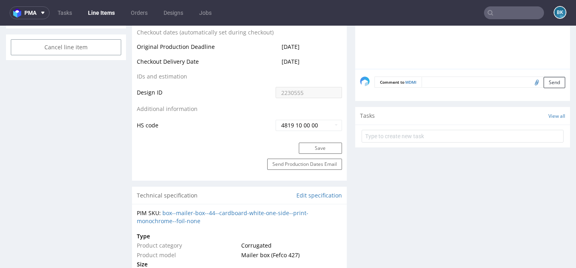
click at [503, 12] on input "text" at bounding box center [514, 12] width 60 height 13
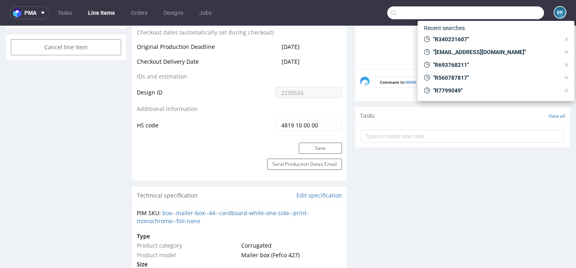
paste input "R340231607"
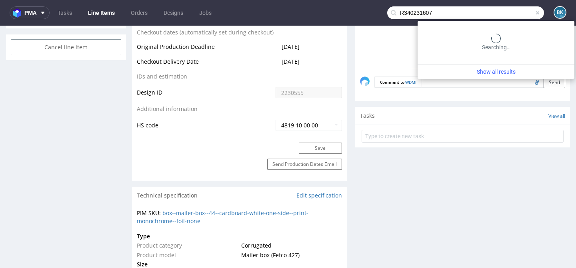
type input "R340231607"
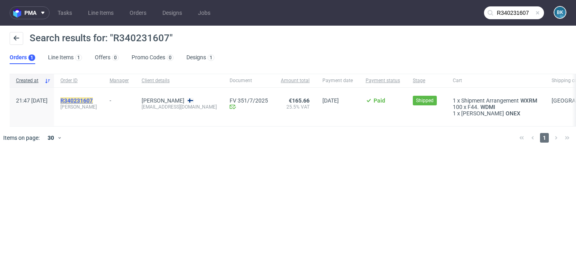
click at [93, 98] on mark "R340231607" at bounding box center [76, 100] width 32 height 6
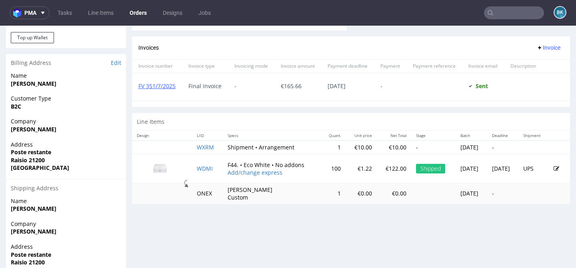
scroll to position [371, 0]
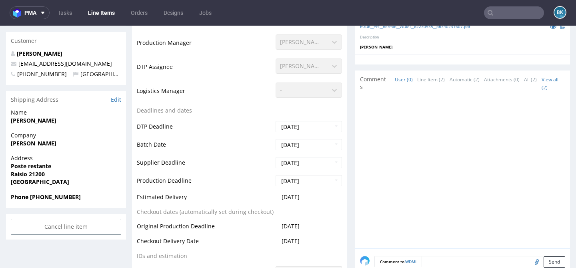
scroll to position [259, 0]
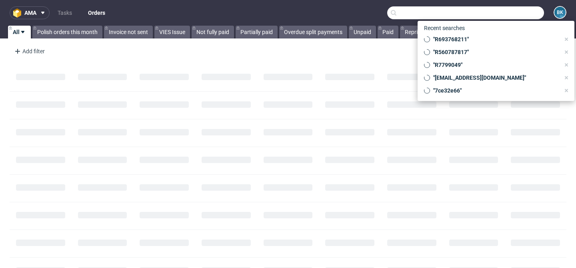
click at [515, 11] on input "text" at bounding box center [465, 12] width 157 height 13
paste input "[EMAIL_ADDRESS][DOMAIN_NAME]"
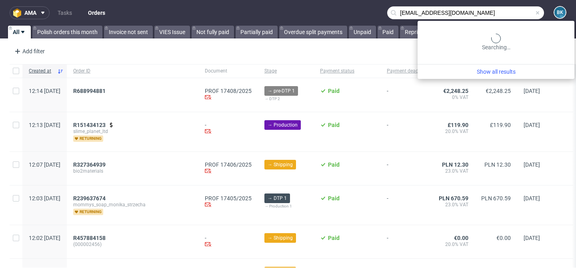
type input "[EMAIL_ADDRESS][DOMAIN_NAME]"
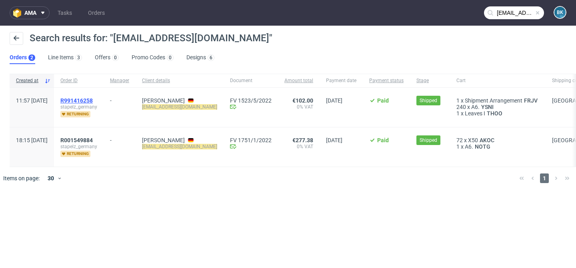
click at [93, 102] on span "R991416258" at bounding box center [76, 100] width 32 height 6
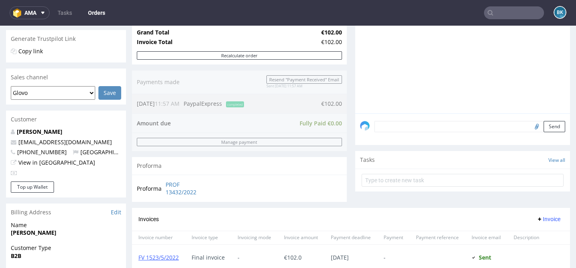
scroll to position [164, 0]
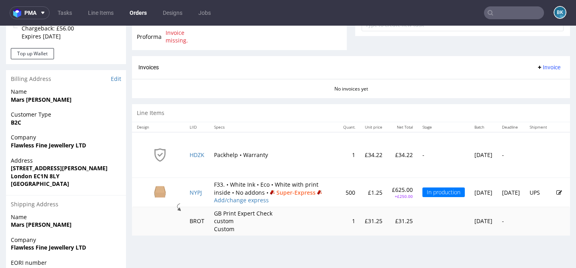
scroll to position [317, 0]
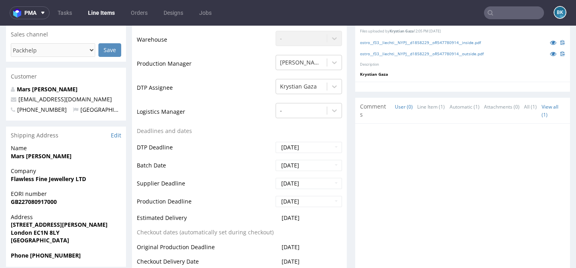
scroll to position [229, 0]
click at [494, 12] on input "text" at bounding box center [514, 12] width 60 height 13
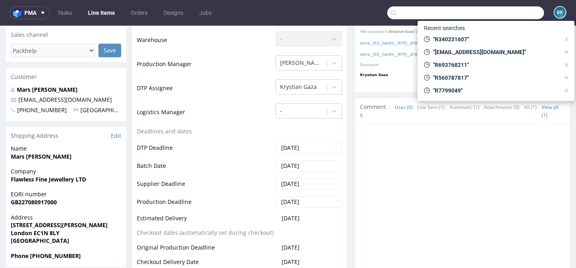
paste input "R620947645"
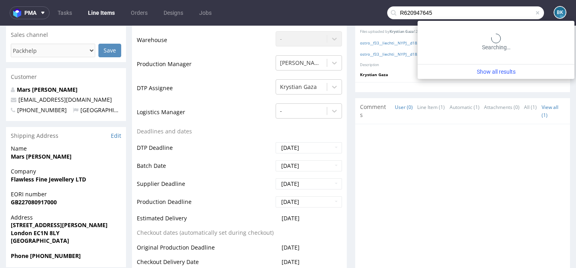
type input "R620947645"
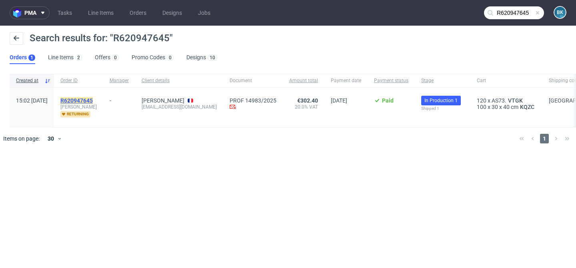
click at [93, 98] on mark "R620947645" at bounding box center [76, 100] width 32 height 6
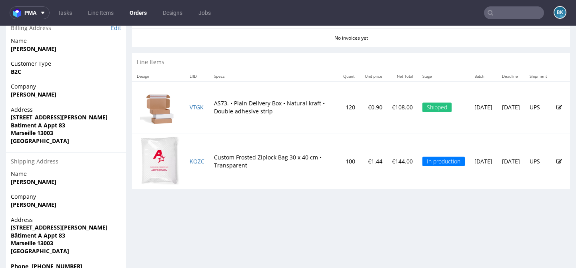
scroll to position [368, 0]
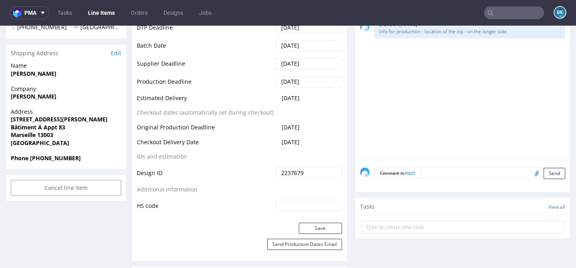
scroll to position [349, 0]
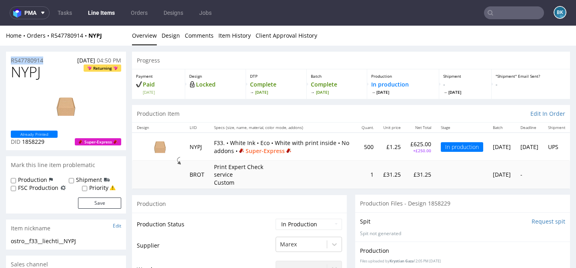
drag, startPoint x: 51, startPoint y: 59, endPoint x: 0, endPoint y: 58, distance: 50.8
copy p "R547780914"
